Goal: Task Accomplishment & Management: Manage account settings

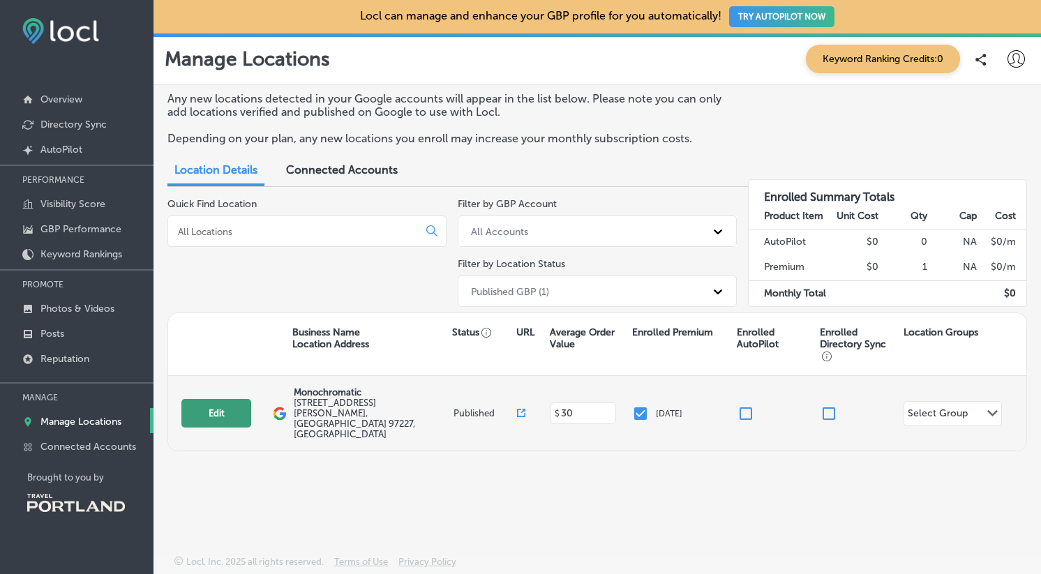
click at [229, 399] on button "Edit" at bounding box center [216, 413] width 70 height 29
select select "US"
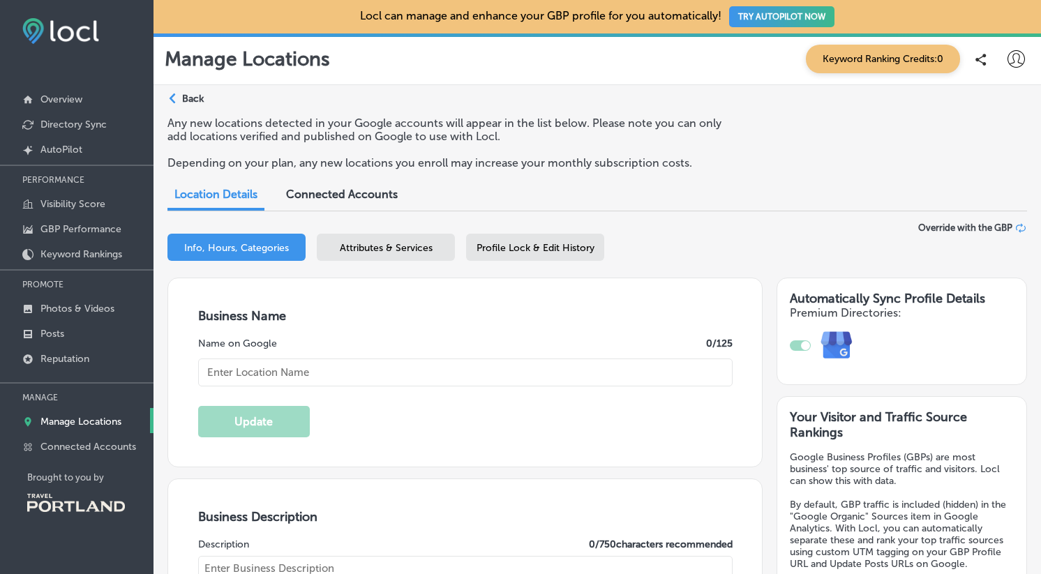
type input "Monochromatic"
type input "[URL][DOMAIN_NAME]"
type input "[STREET_ADDRESS][PERSON_NAME]"
type input "[GEOGRAPHIC_DATA]"
type input "97227"
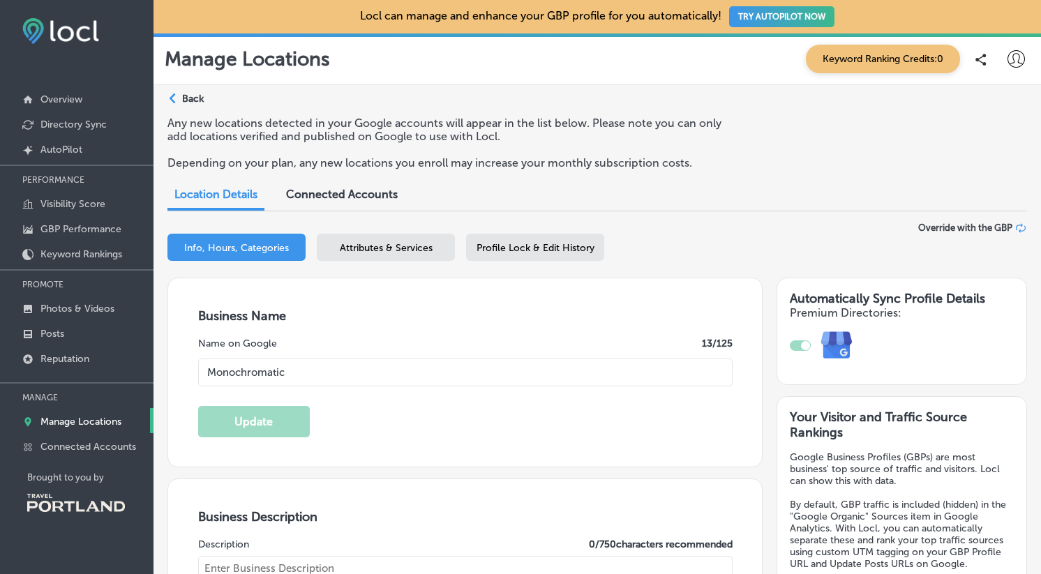
type input "US"
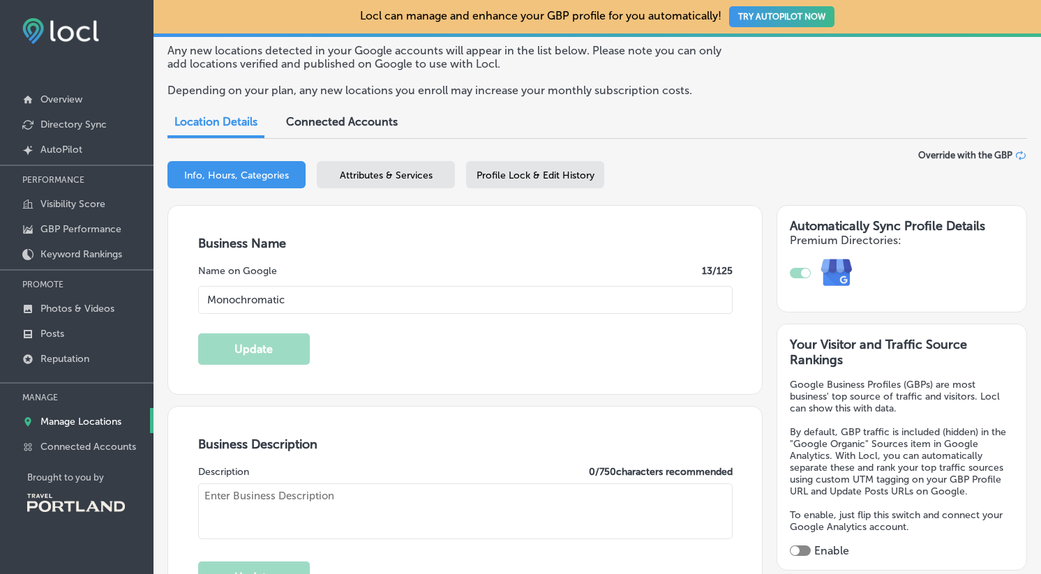
checkbox input "true"
type input "30"
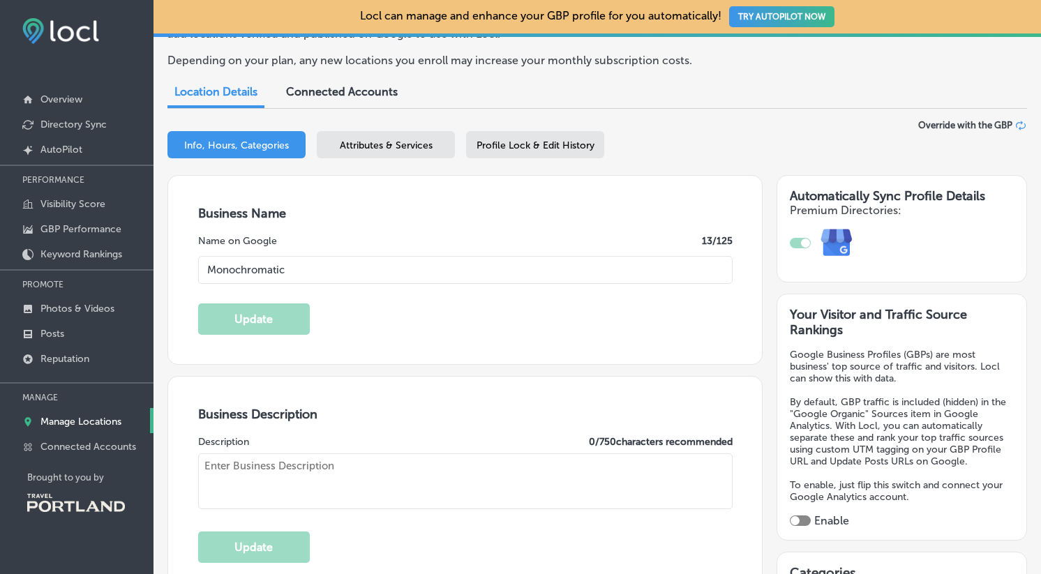
type textarea "Monochromatic, is a clothing store providing ethical apparel in [GEOGRAPHIC_DAT…"
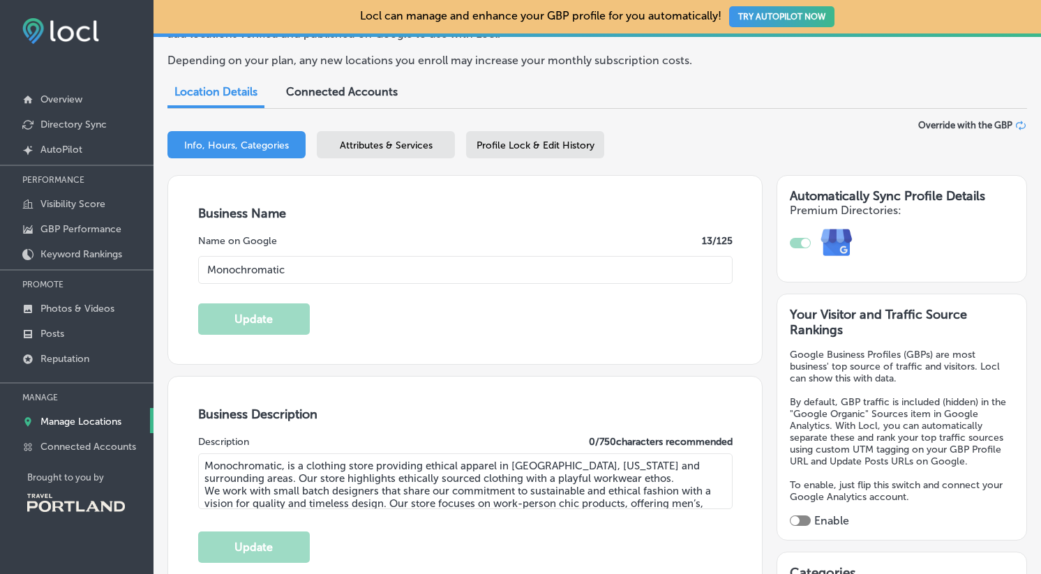
type input "[PHONE_NUMBER]"
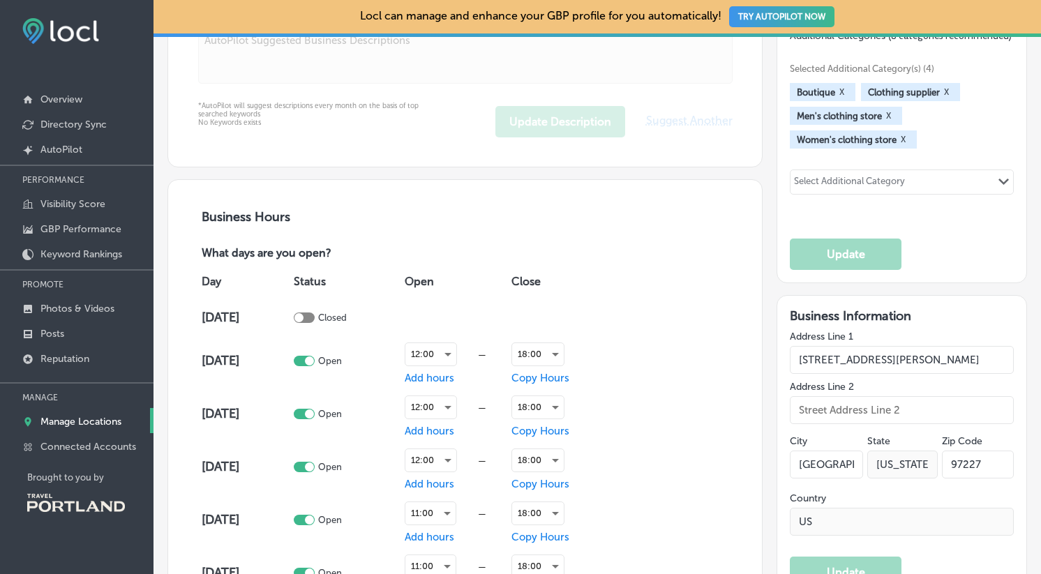
scroll to position [844, 0]
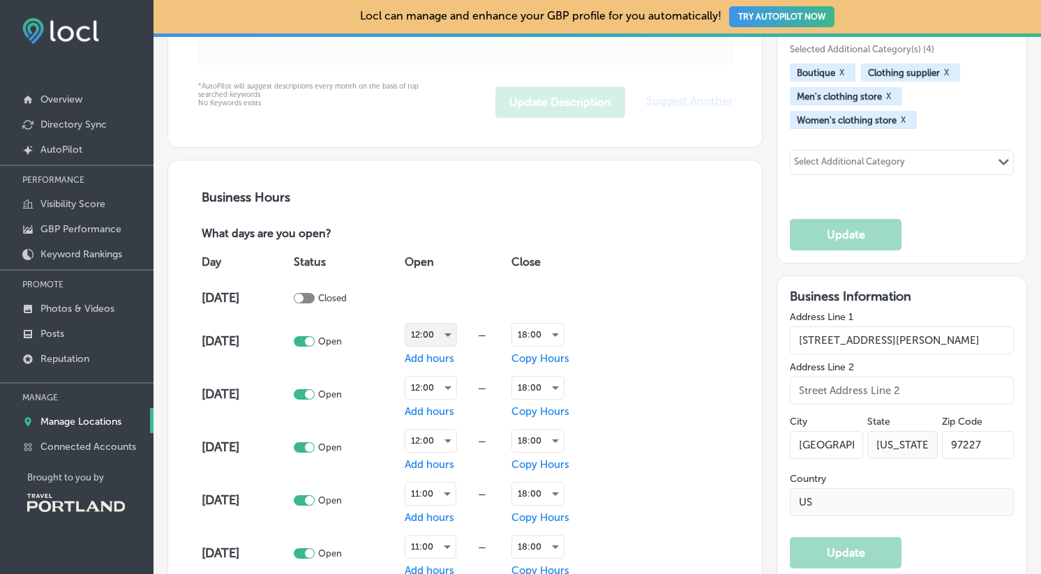
click at [451, 328] on div "12:00" at bounding box center [430, 335] width 51 height 22
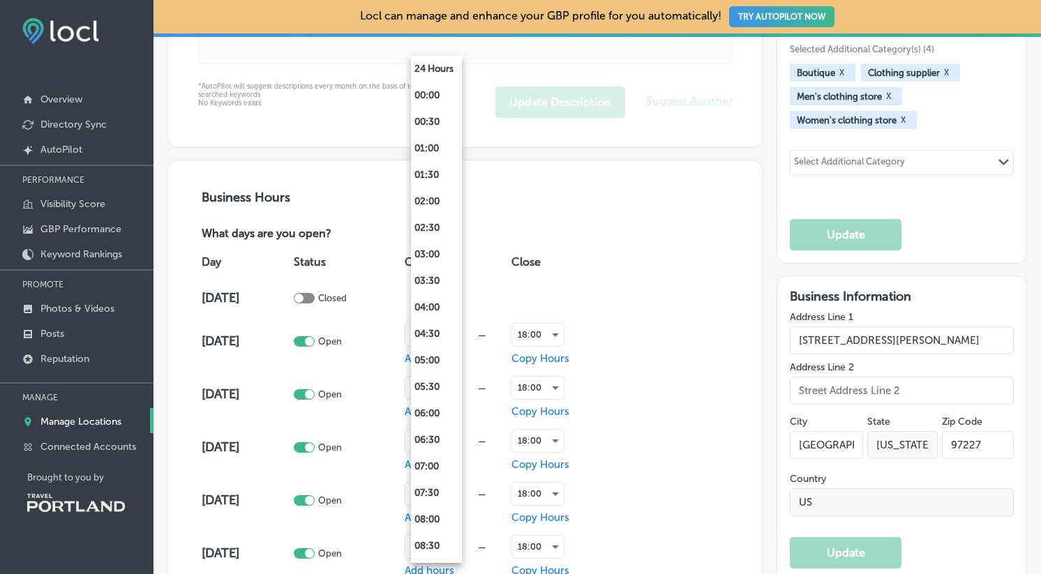
scroll to position [422, 0]
click at [434, 253] on li "11:00" at bounding box center [436, 256] width 51 height 27
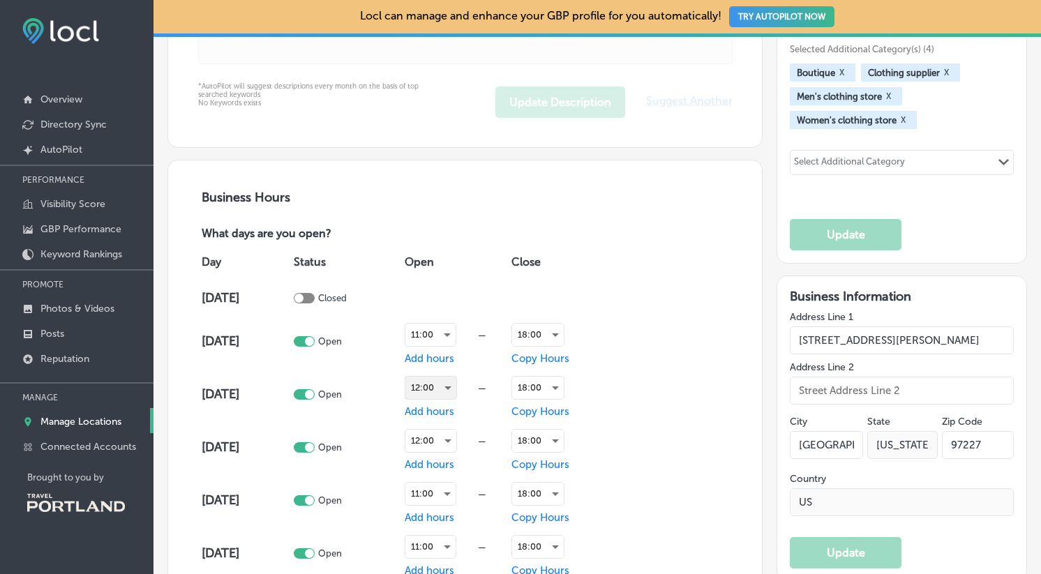
click at [445, 387] on div "12:00" at bounding box center [430, 388] width 51 height 22
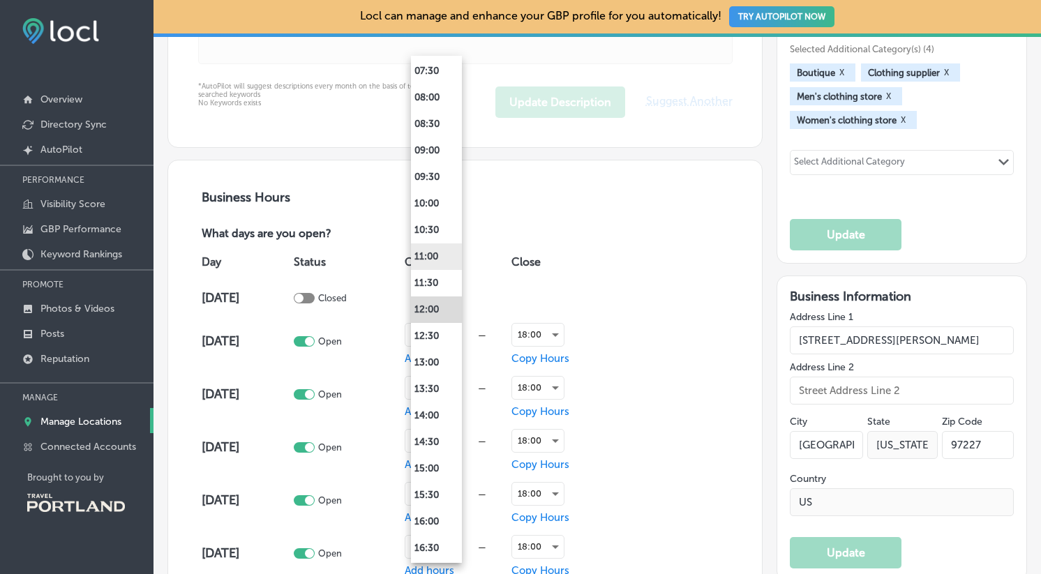
click at [436, 260] on li "11:00" at bounding box center [436, 256] width 51 height 27
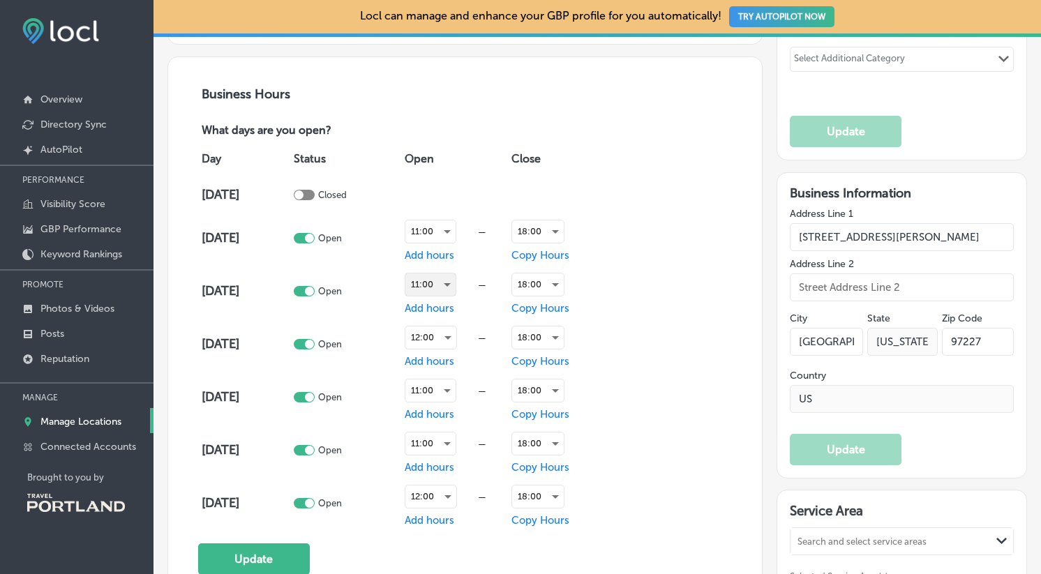
scroll to position [956, 0]
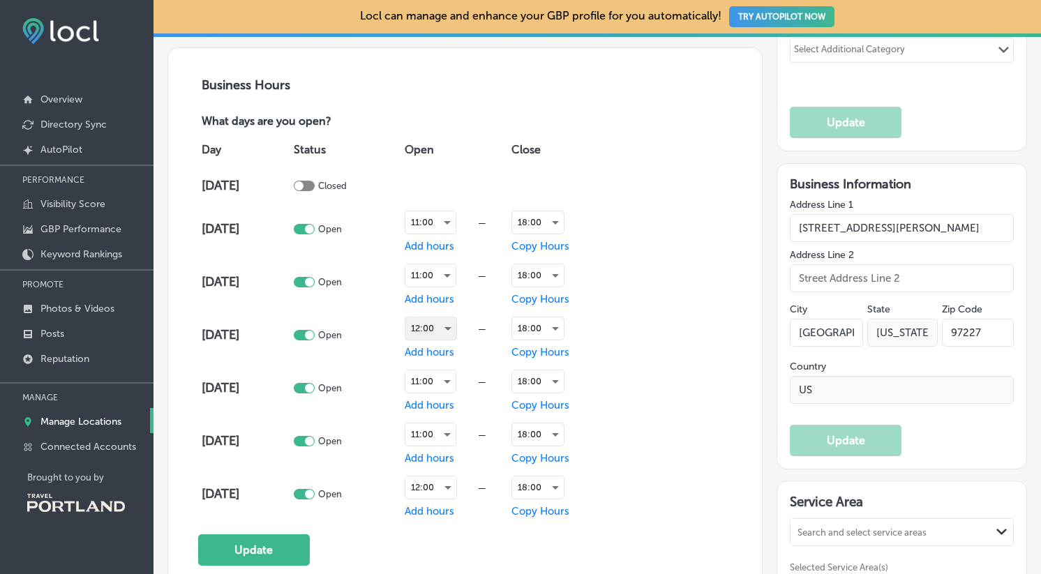
click at [456, 319] on div "12:00" at bounding box center [430, 328] width 51 height 22
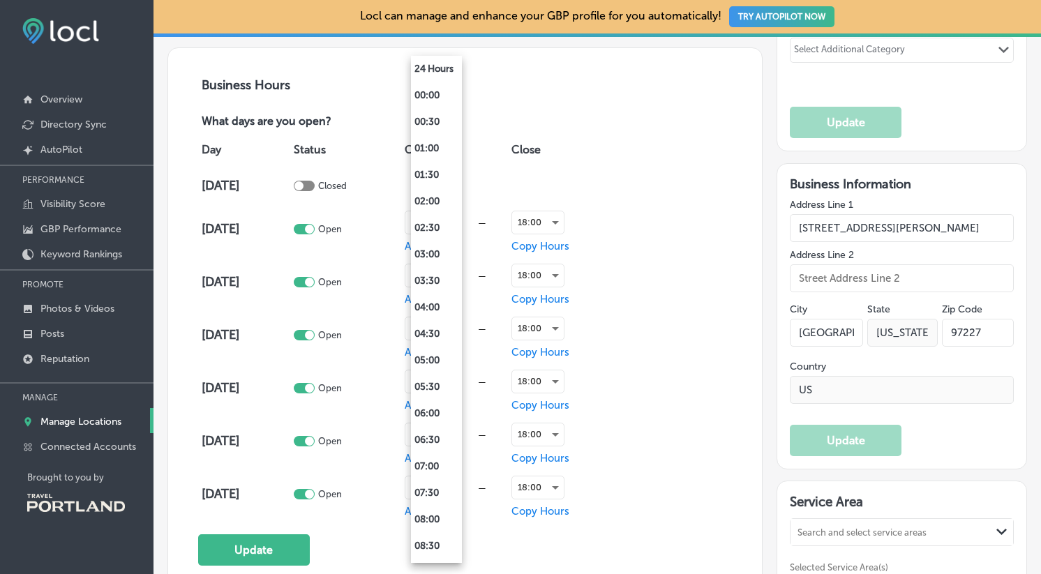
scroll to position [422, 0]
click at [430, 255] on li "11:00" at bounding box center [436, 256] width 51 height 27
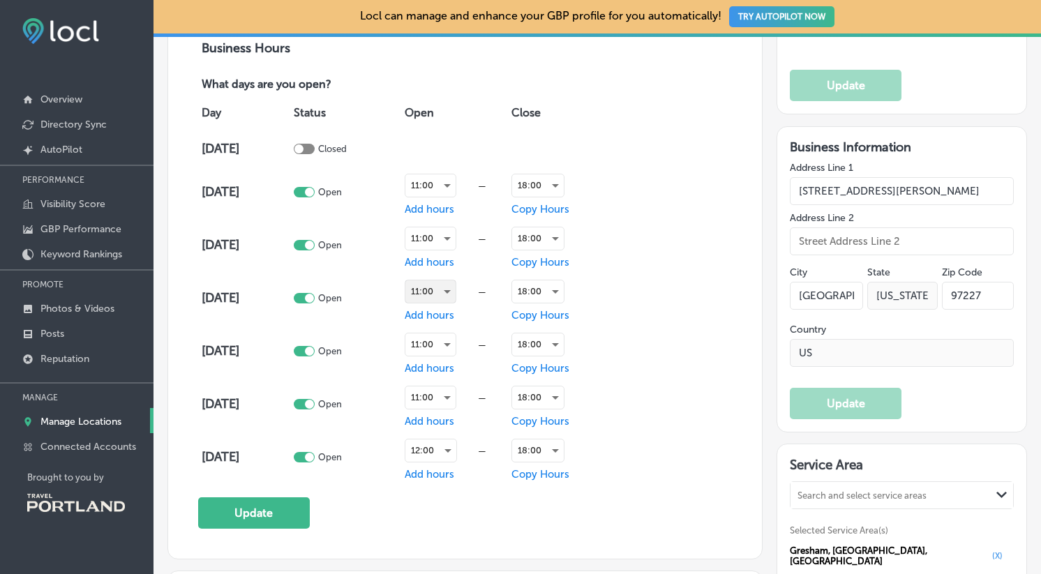
scroll to position [999, 0]
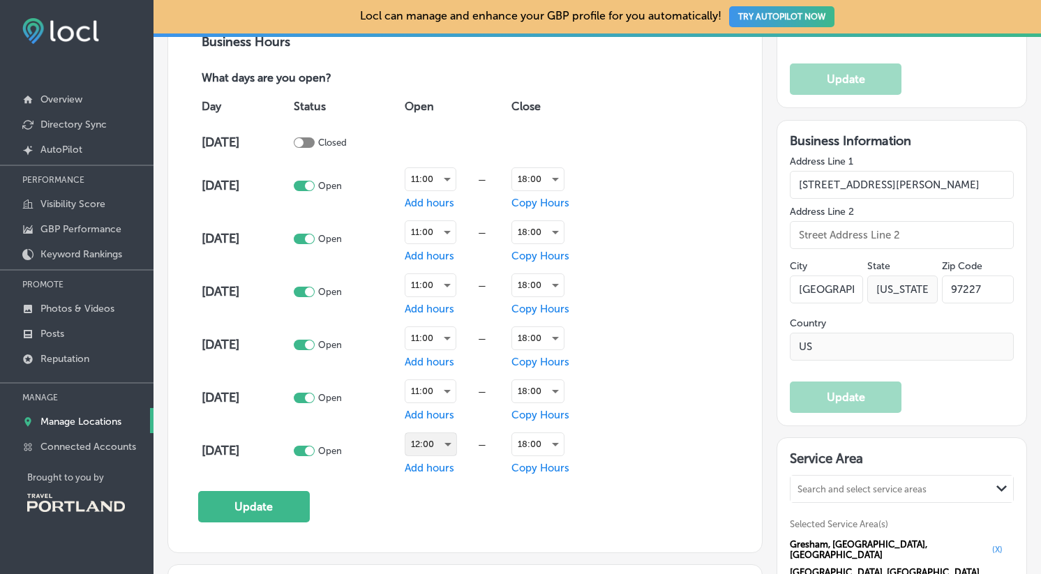
click at [456, 446] on div "12:00" at bounding box center [430, 444] width 51 height 22
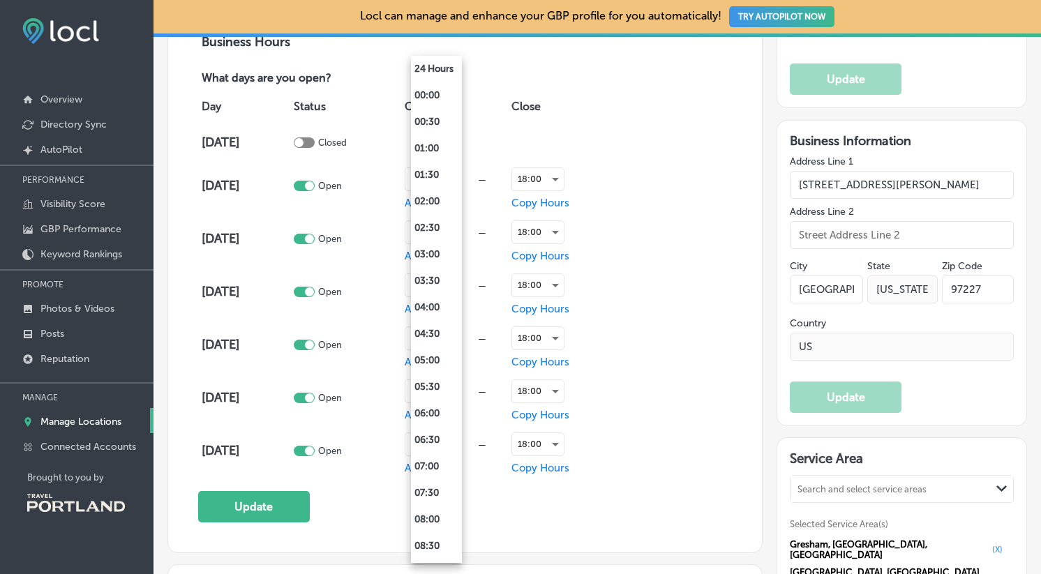
scroll to position [422, 0]
click at [433, 262] on li "11:00" at bounding box center [436, 256] width 51 height 27
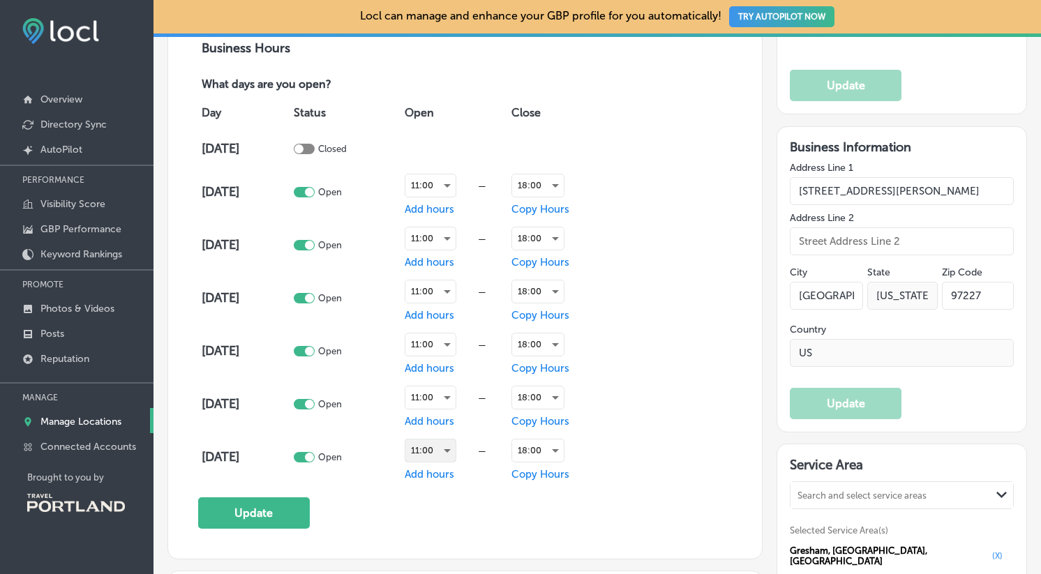
scroll to position [995, 0]
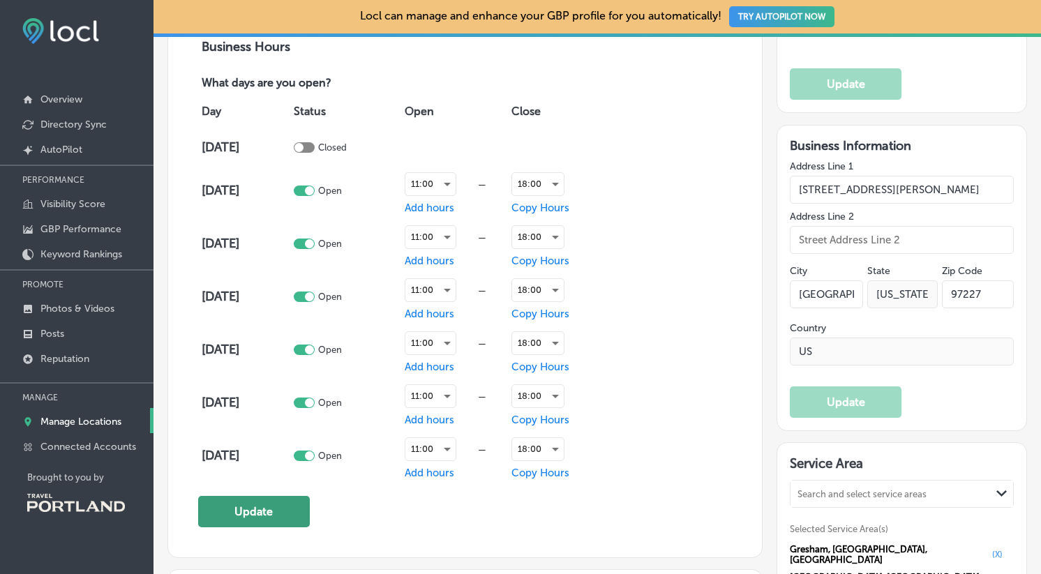
click at [287, 513] on button "Update" at bounding box center [254, 511] width 112 height 31
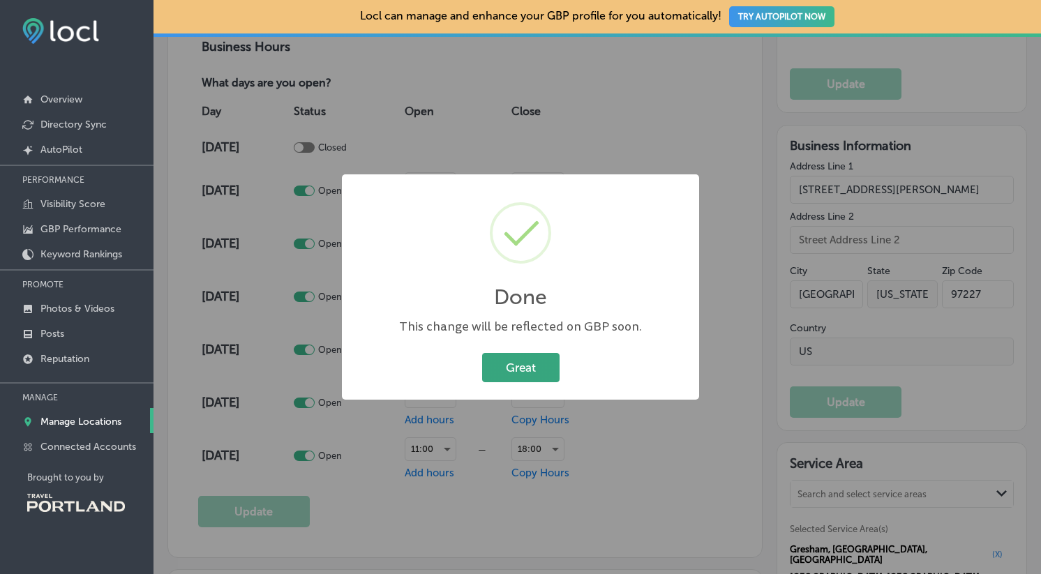
click at [537, 365] on button "Great" at bounding box center [520, 367] width 77 height 29
